Goal: Task Accomplishment & Management: Complete application form

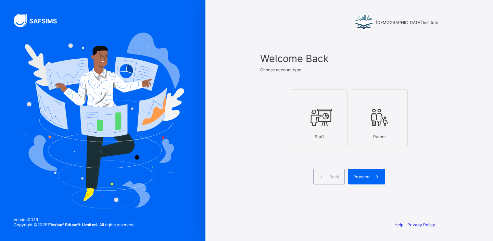
click at [329, 140] on div "Staff" at bounding box center [318, 136] width 49 height 12
click at [357, 175] on span "Proceed" at bounding box center [361, 176] width 16 height 5
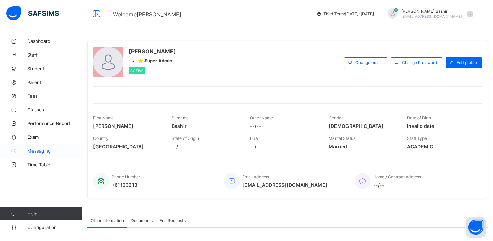
click at [46, 151] on span "Messaging" at bounding box center [54, 150] width 55 height 5
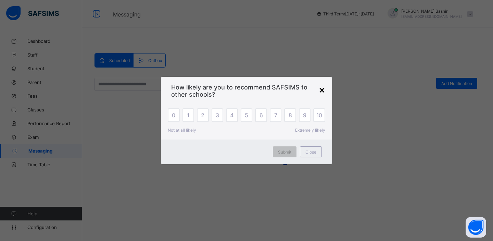
click at [323, 89] on div "×" at bounding box center [322, 89] width 7 height 12
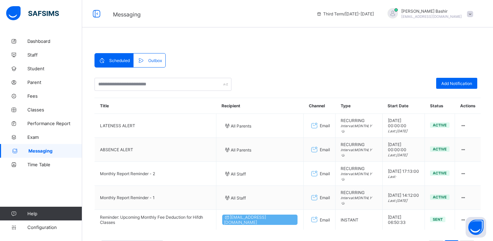
click at [157, 62] on span "Outbox" at bounding box center [155, 60] width 14 height 5
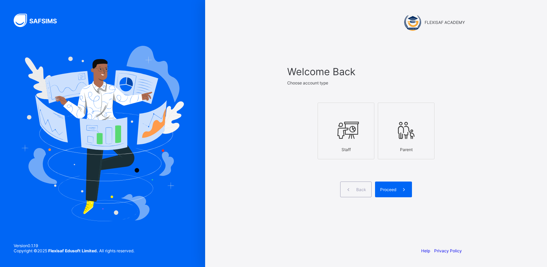
click at [339, 134] on icon at bounding box center [346, 130] width 24 height 21
click at [397, 190] on span at bounding box center [405, 190] width 16 height 16
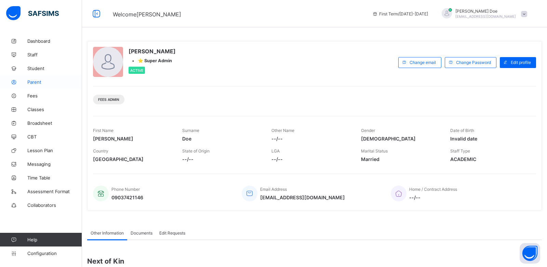
click at [31, 79] on link "Parent" at bounding box center [41, 82] width 82 height 14
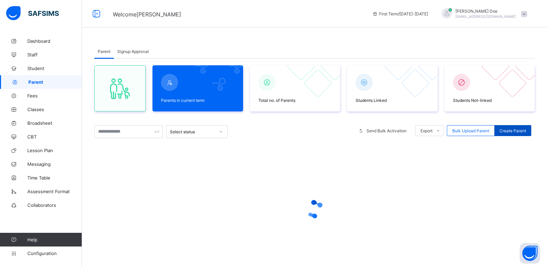
click at [506, 131] on span "Create Parent" at bounding box center [513, 130] width 27 height 5
select select "**"
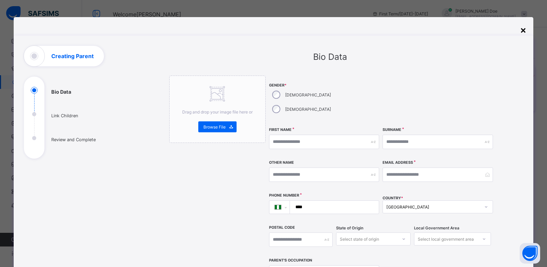
click at [523, 30] on div "×" at bounding box center [523, 30] width 7 height 12
